Goal: Transaction & Acquisition: Subscribe to service/newsletter

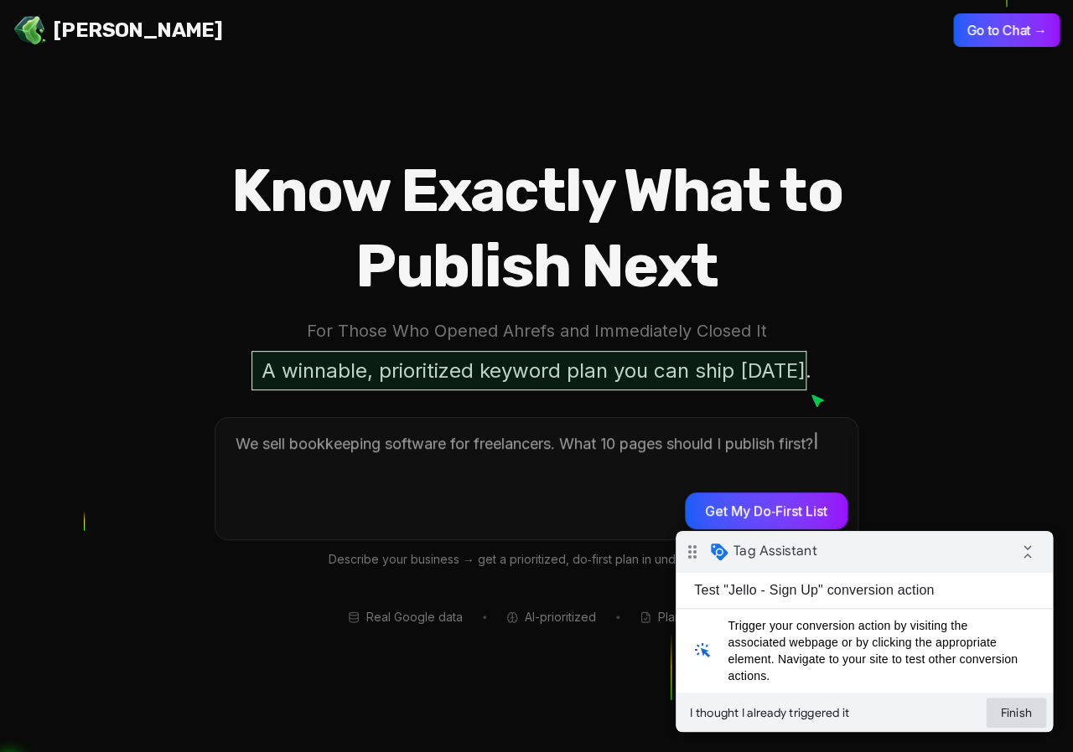
click at [1011, 714] on button "Finish" at bounding box center [1015, 713] width 60 height 30
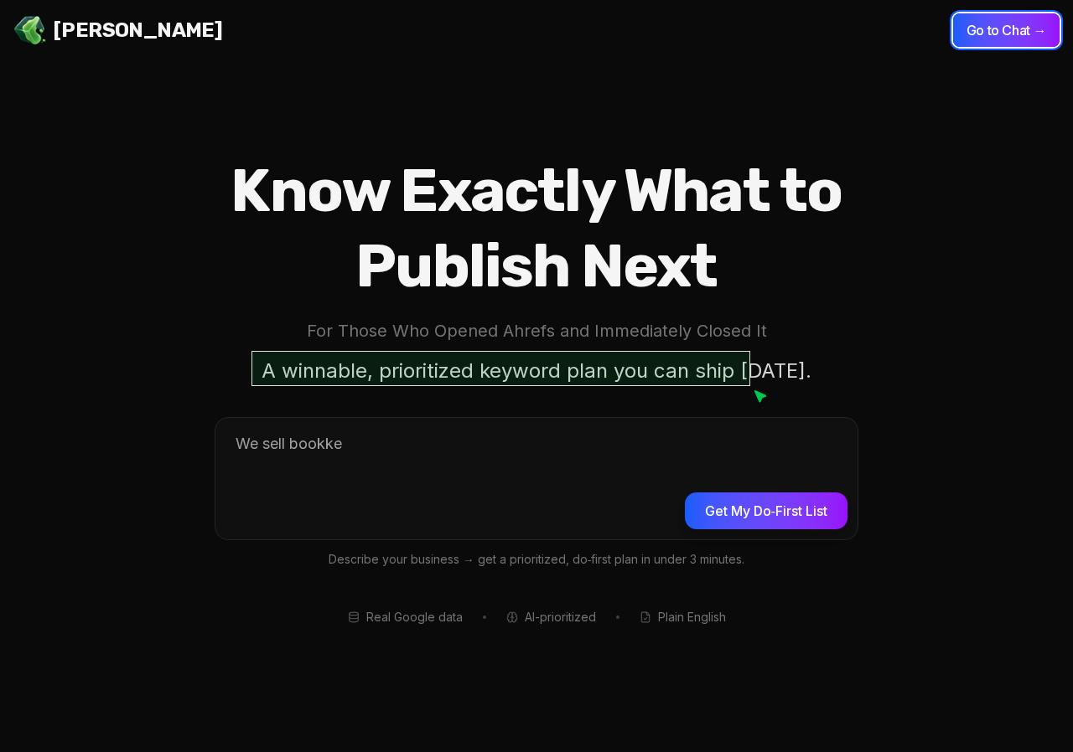
click at [990, 33] on button "Go to Chat →" at bounding box center [1006, 30] width 106 height 34
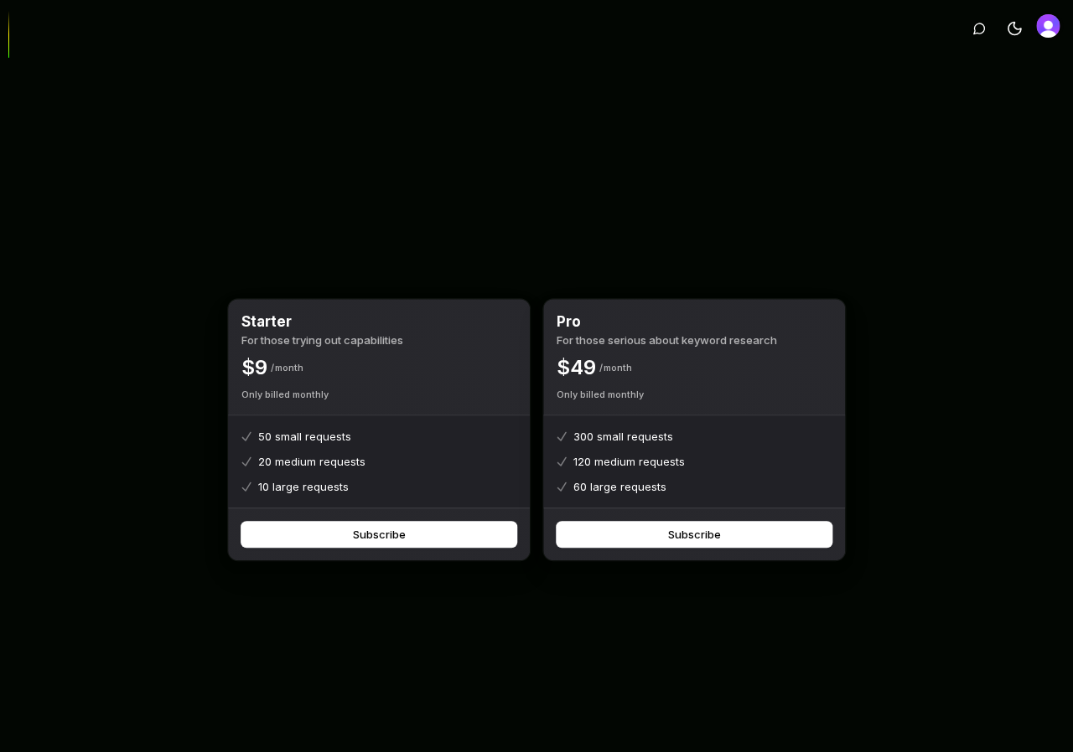
click at [1045, 23] on img "Open user button" at bounding box center [1047, 25] width 23 height 23
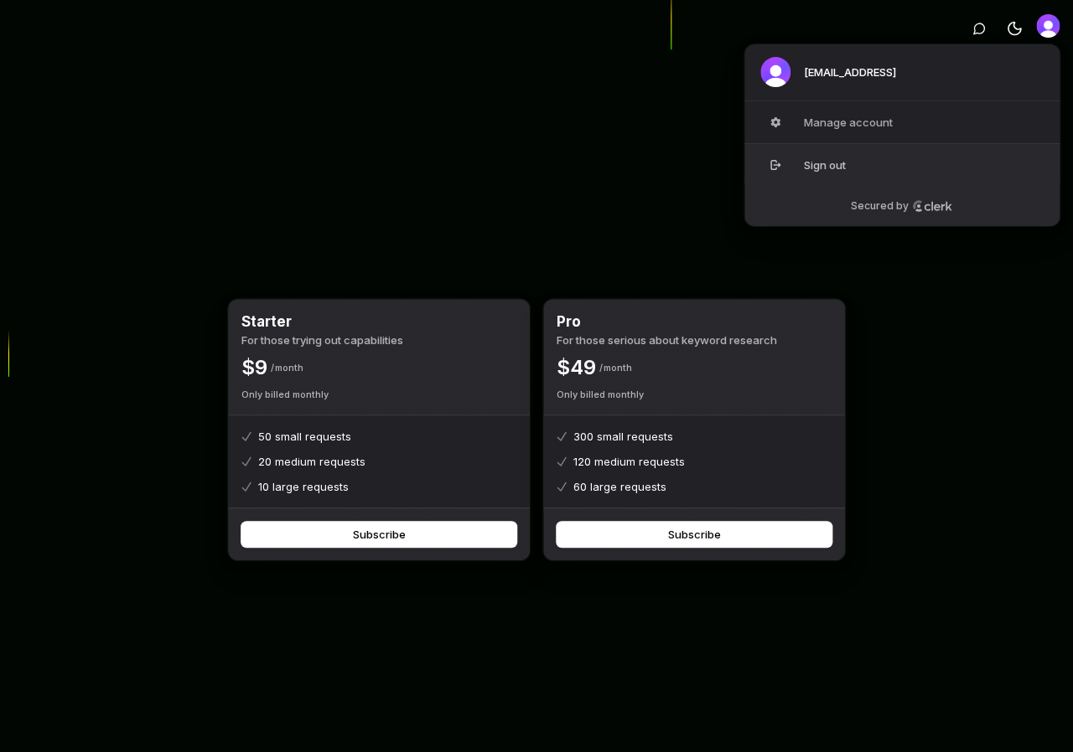
click at [847, 172] on button "Sign out" at bounding box center [901, 164] width 317 height 43
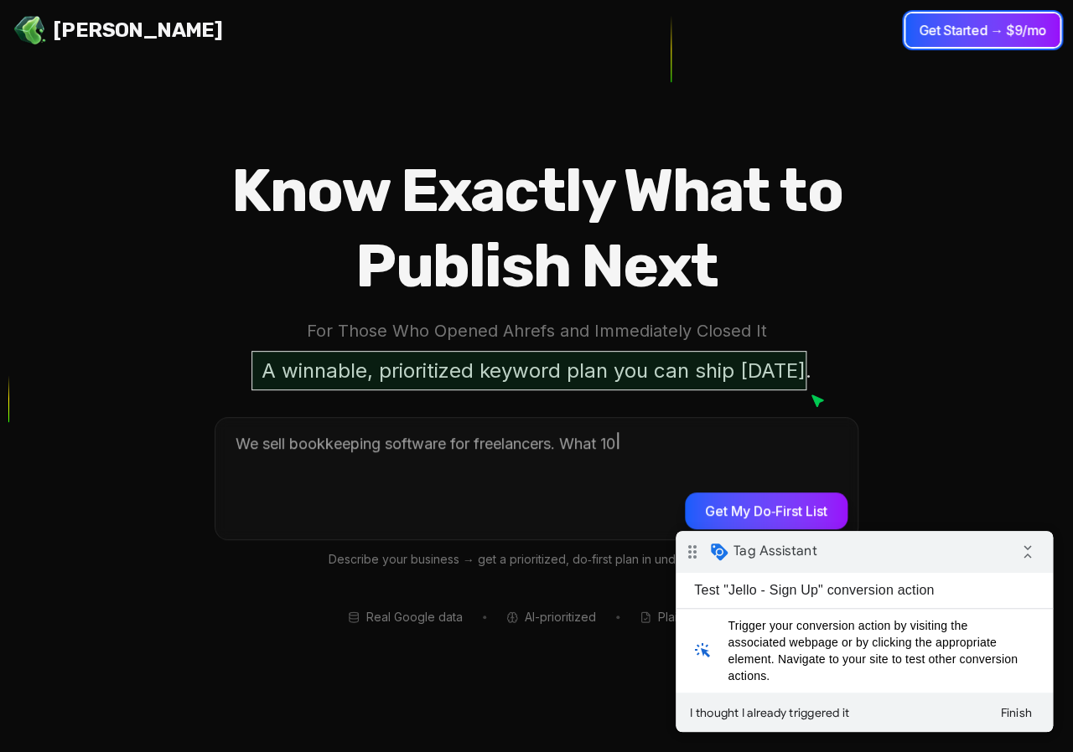
click at [1005, 23] on button "Get Started → $9/mo" at bounding box center [982, 30] width 154 height 34
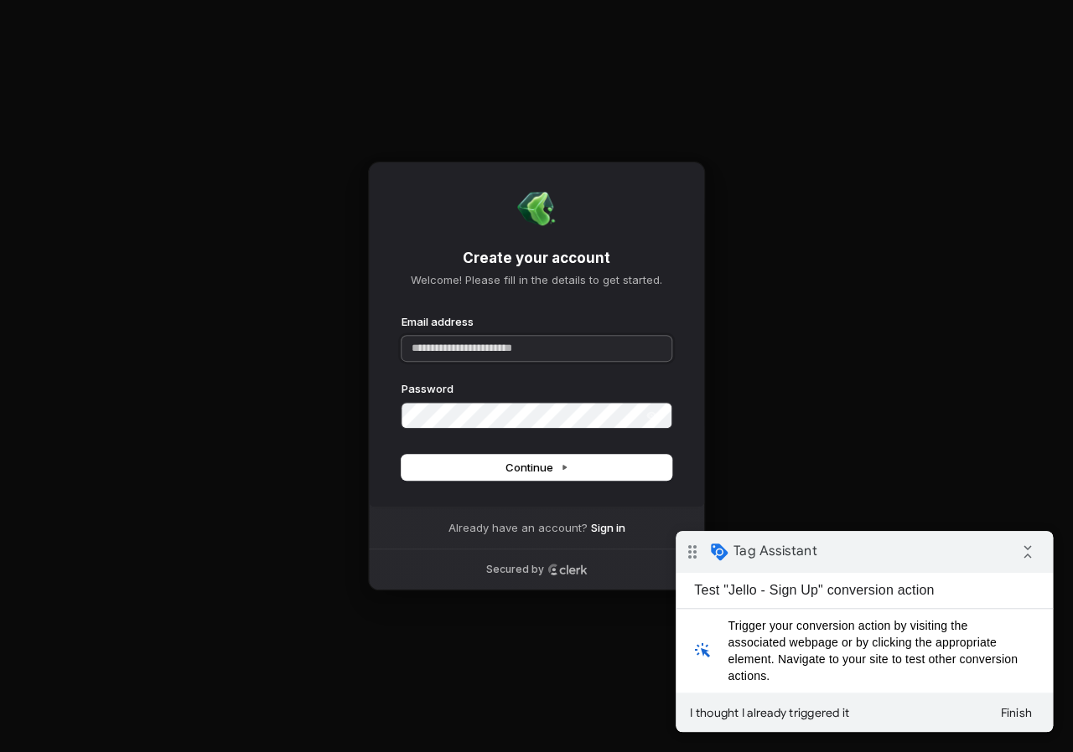
click at [455, 346] on input "Email address" at bounding box center [536, 348] width 270 height 25
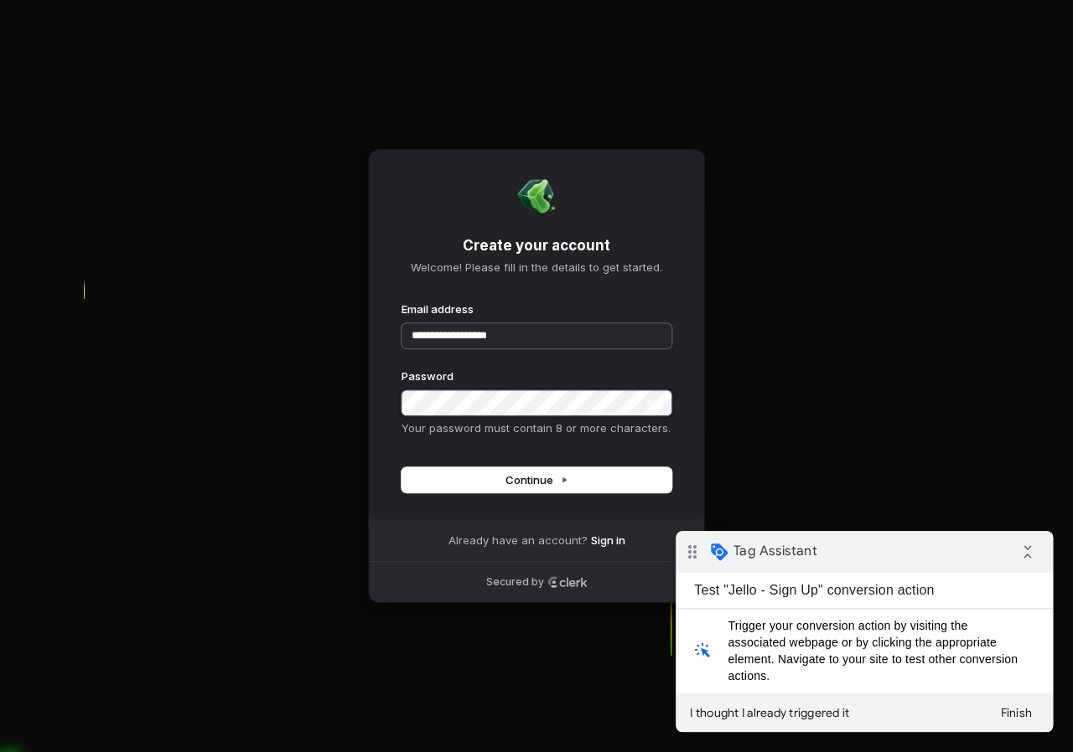
click at [401, 302] on button "submit" at bounding box center [401, 302] width 0 height 0
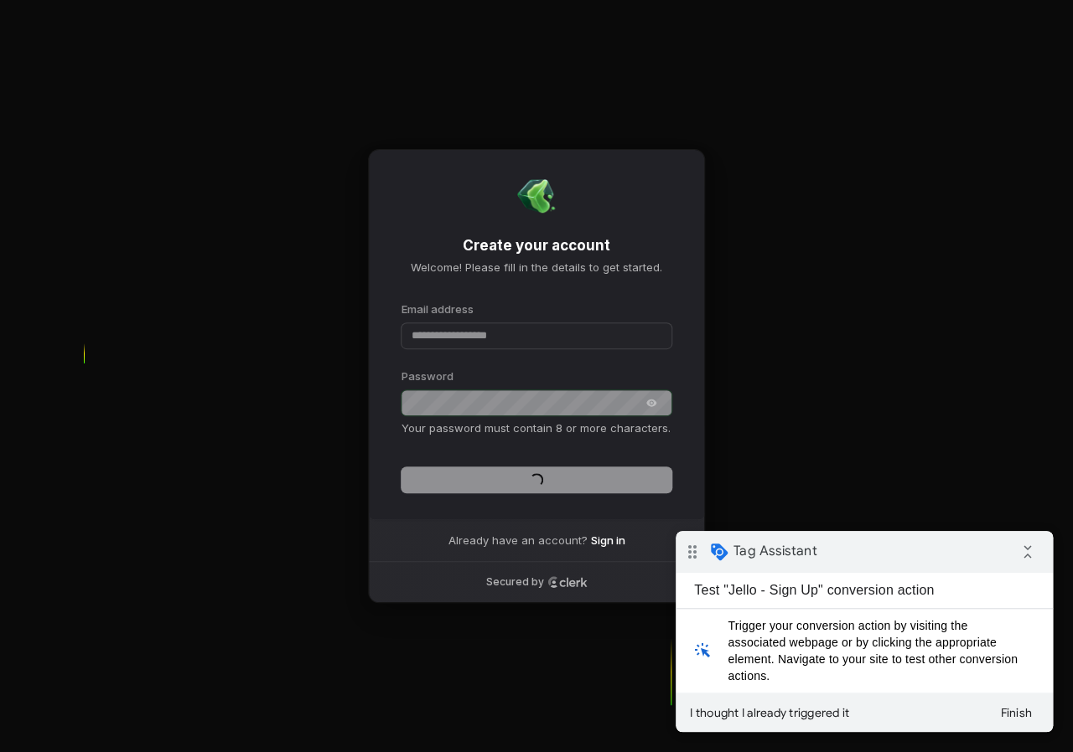
type input "**********"
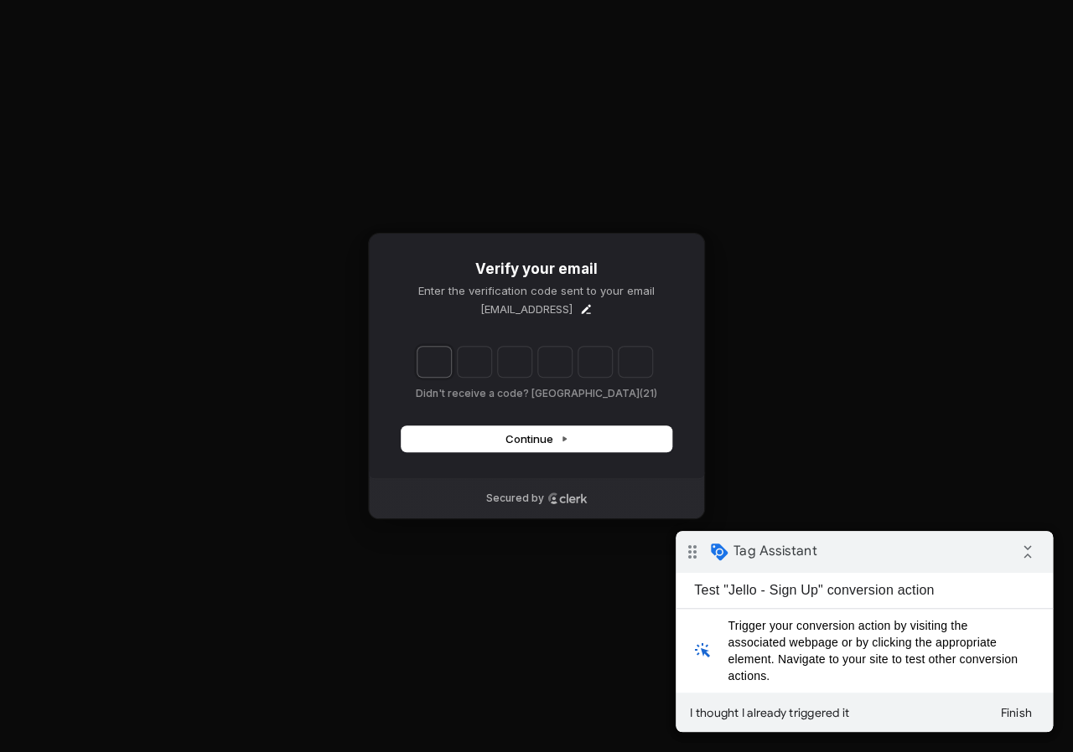
click at [426, 363] on input "Enter verification code. Digit 1" at bounding box center [434, 362] width 34 height 30
paste input "*"
type input "******"
type input "*"
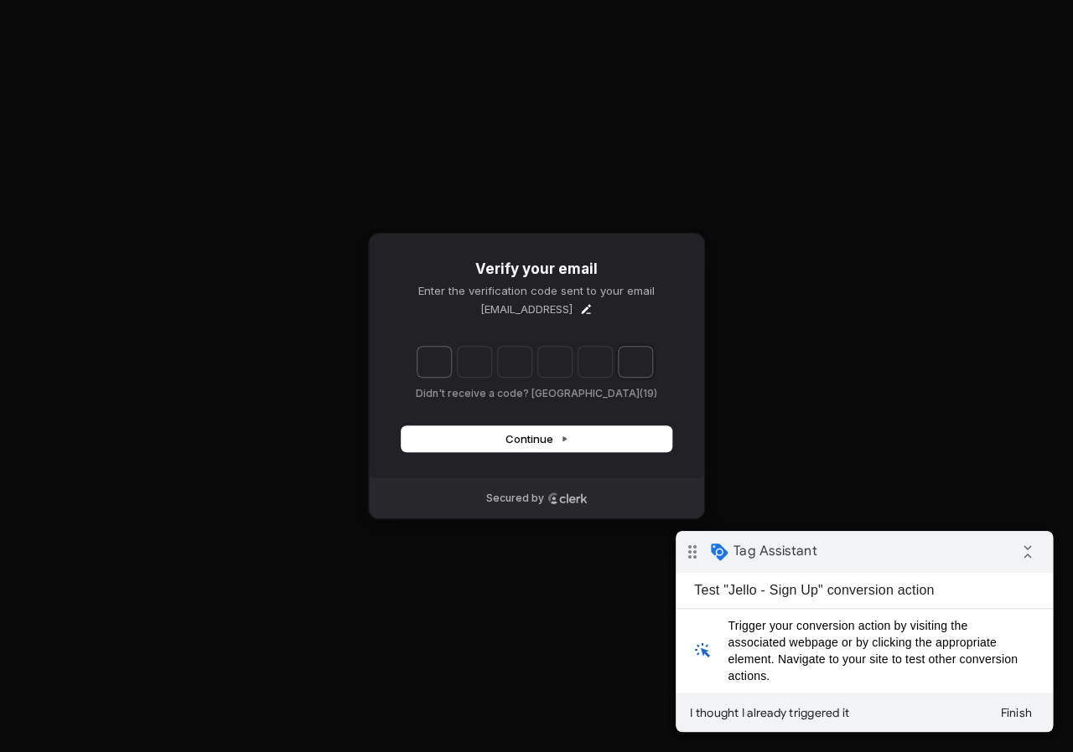
type input "*"
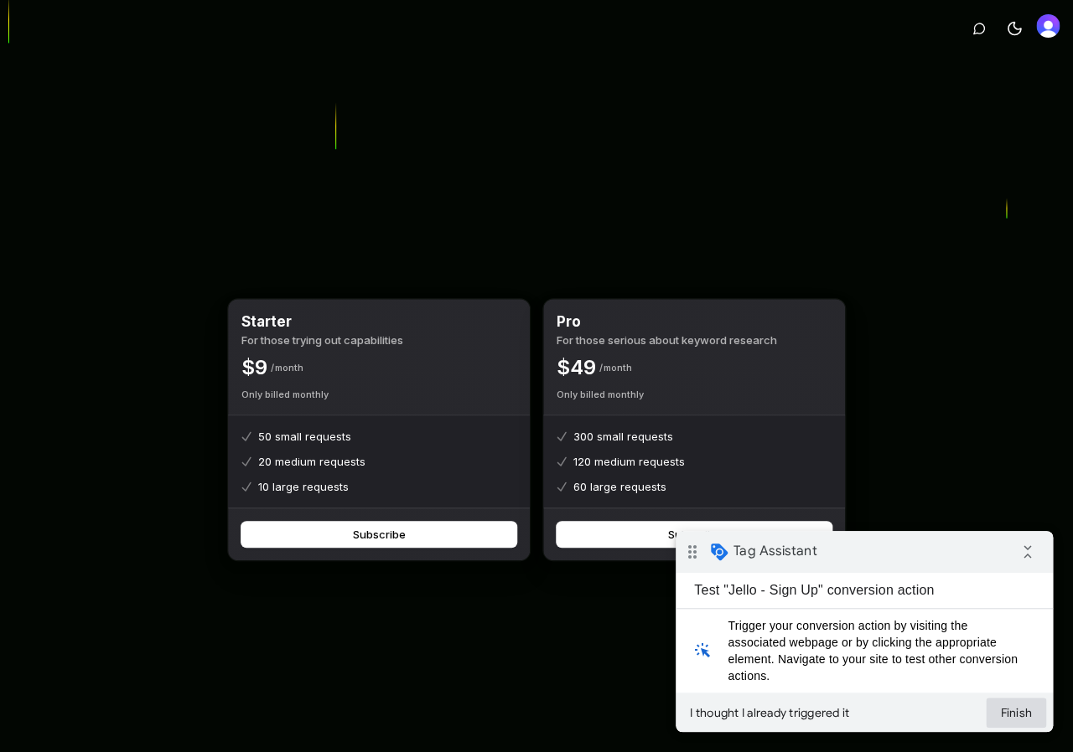
click at [1016, 715] on button "Finish" at bounding box center [1015, 713] width 60 height 30
